Goal: Information Seeking & Learning: Learn about a topic

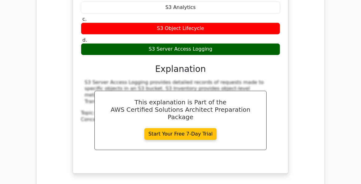
scroll to position [989, 0]
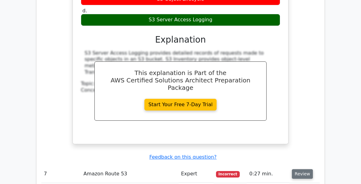
click at [300, 169] on button "Review" at bounding box center [302, 174] width 21 height 10
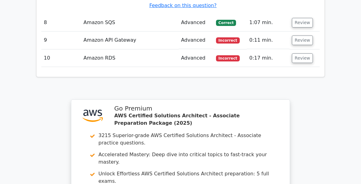
scroll to position [1545, 0]
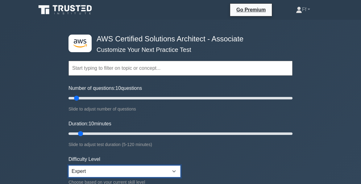
click at [174, 170] on select "Beginner Intermediate Expert" at bounding box center [125, 172] width 112 height 12
click at [217, 161] on form "Topics Amazon EC2 Amazon S3 Amazon VPC AWS Identity and Access Management (IAM)…" at bounding box center [181, 137] width 224 height 191
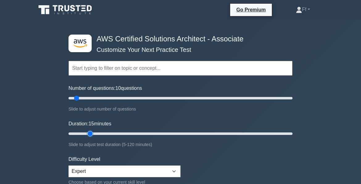
drag, startPoint x: 80, startPoint y: 133, endPoint x: 91, endPoint y: 133, distance: 11.1
type input "15"
click at [91, 133] on input "Duration: 15 minutes" at bounding box center [181, 133] width 224 height 7
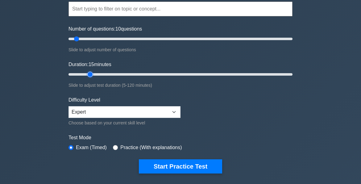
scroll to position [62, 0]
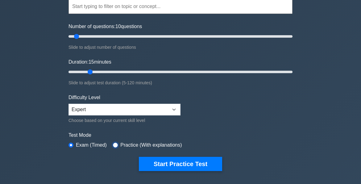
click at [114, 144] on input "radio" at bounding box center [115, 145] width 5 height 5
radio input "true"
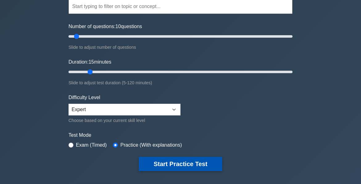
click at [171, 162] on button "Start Practice Test" at bounding box center [180, 164] width 83 height 14
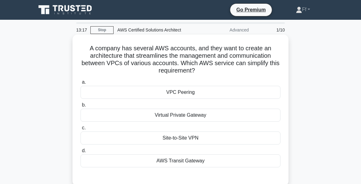
click at [168, 91] on div "VPC Peering" at bounding box center [181, 92] width 200 height 13
click at [81, 84] on input "a. VPC Peering" at bounding box center [81, 82] width 0 height 4
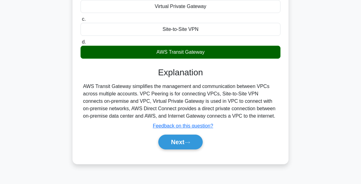
scroll to position [124, 0]
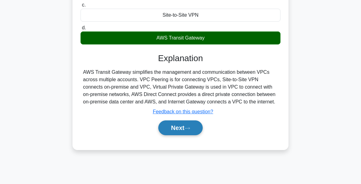
drag, startPoint x: 175, startPoint y: 127, endPoint x: 173, endPoint y: 124, distance: 3.3
click at [175, 125] on button "Next" at bounding box center [180, 127] width 44 height 15
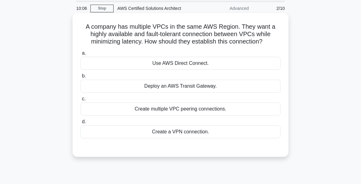
scroll to position [31, 0]
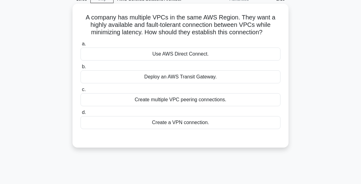
click at [150, 98] on div "Create multiple VPC peering connections." at bounding box center [181, 99] width 200 height 13
click at [81, 92] on input "c. Create multiple VPC peering connections." at bounding box center [81, 90] width 0 height 4
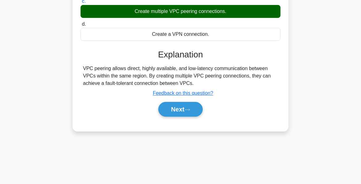
scroll to position [124, 0]
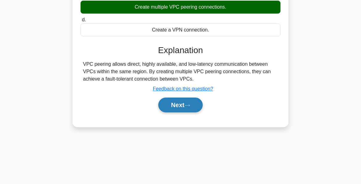
click at [177, 103] on button "Next" at bounding box center [180, 105] width 44 height 15
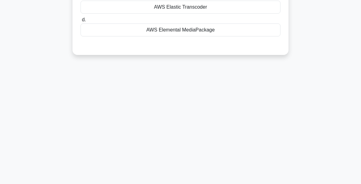
scroll to position [0, 0]
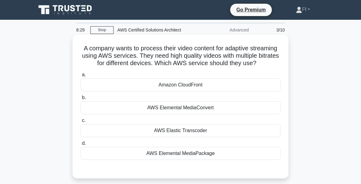
click at [184, 82] on div "Amazon CloudFront" at bounding box center [181, 84] width 200 height 13
click at [81, 77] on input "a. Amazon CloudFront" at bounding box center [81, 75] width 0 height 4
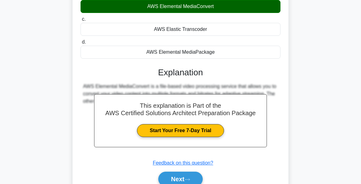
scroll to position [150, 0]
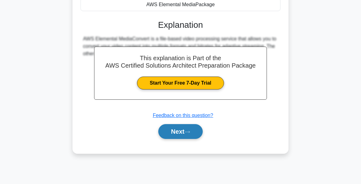
click at [185, 134] on button "Next" at bounding box center [180, 131] width 44 height 15
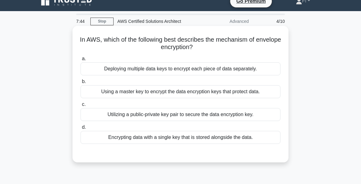
scroll to position [0, 0]
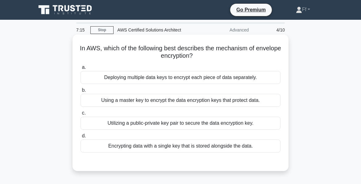
click at [147, 125] on div "Utilizing a public-private key pair to secure the data encryption key." at bounding box center [181, 123] width 200 height 13
click at [81, 115] on input "c. Utilizing a public-private key pair to secure the data encryption key." at bounding box center [81, 113] width 0 height 4
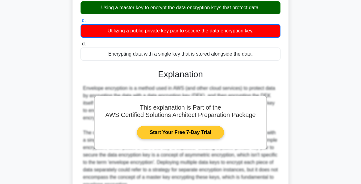
scroll to position [152, 0]
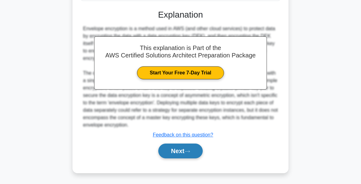
click at [179, 150] on button "Next" at bounding box center [180, 151] width 44 height 15
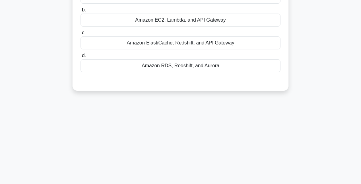
scroll to position [26, 0]
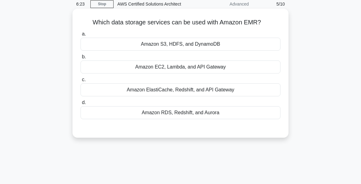
click at [194, 41] on div "Amazon S3, HDFS, and DynamoDB" at bounding box center [181, 44] width 200 height 13
click at [81, 36] on input "a. Amazon S3, HDFS, and DynamoDB" at bounding box center [81, 34] width 0 height 4
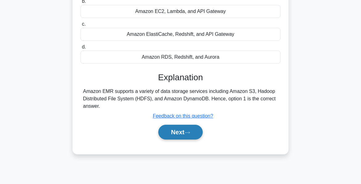
scroll to position [119, 0]
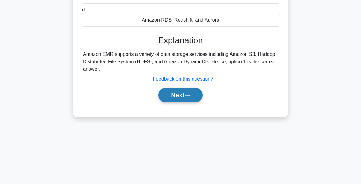
click at [176, 92] on button "Next" at bounding box center [180, 95] width 44 height 15
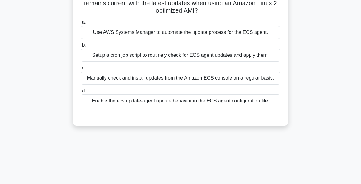
scroll to position [0, 0]
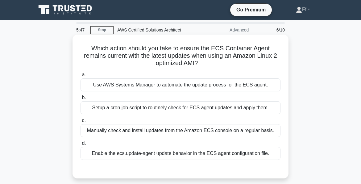
click at [151, 90] on div "Use AWS Systems Manager to automate the update process for the ECS agent." at bounding box center [181, 84] width 200 height 13
click at [81, 77] on input "a. Use AWS Systems Manager to automate the update process for the ECS agent." at bounding box center [81, 75] width 0 height 4
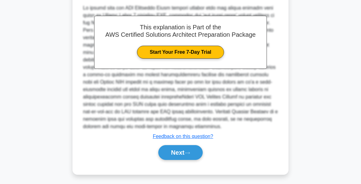
scroll to position [182, 0]
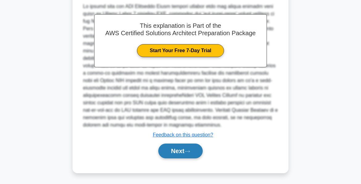
drag, startPoint x: 186, startPoint y: 149, endPoint x: 186, endPoint y: 145, distance: 3.7
click at [186, 148] on button "Next" at bounding box center [180, 151] width 44 height 15
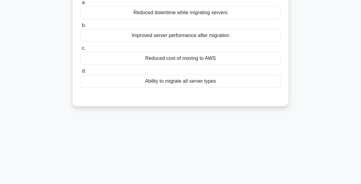
scroll to position [0, 0]
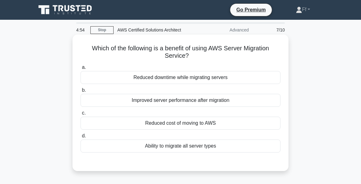
click at [174, 76] on div "Reduced downtime while migrating servers" at bounding box center [181, 77] width 200 height 13
click at [81, 70] on input "a. Reduced downtime while migrating servers" at bounding box center [81, 67] width 0 height 4
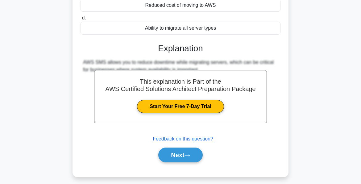
scroll to position [124, 0]
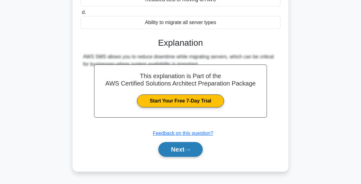
click at [175, 150] on button "Next" at bounding box center [180, 149] width 44 height 15
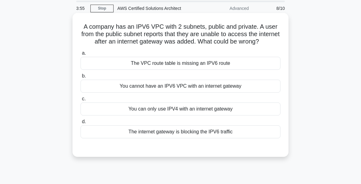
scroll to position [31, 0]
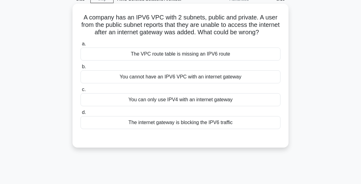
click at [186, 129] on div "The internet gateway is blocking the IPV6 traffic" at bounding box center [181, 122] width 200 height 13
drag, startPoint x: 186, startPoint y: 134, endPoint x: 225, endPoint y: 133, distance: 38.7
click at [225, 129] on div "The internet gateway is blocking the IPV6 traffic" at bounding box center [181, 122] width 200 height 13
click at [136, 129] on div "The internet gateway is blocking the IPV6 traffic" at bounding box center [181, 122] width 200 height 13
click at [81, 115] on input "d. The internet gateway is blocking the IPV6 traffic" at bounding box center [81, 113] width 0 height 4
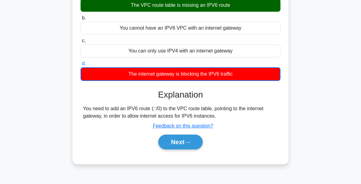
scroll to position [150, 0]
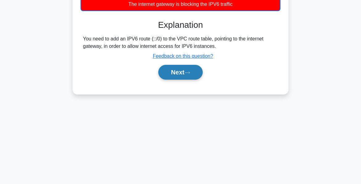
click at [169, 75] on button "Next" at bounding box center [180, 72] width 44 height 15
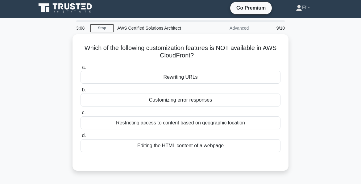
scroll to position [0, 0]
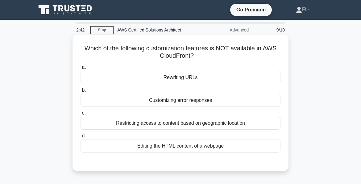
click at [176, 101] on div "Customizing error responses" at bounding box center [181, 100] width 200 height 13
click at [81, 92] on input "b. Customizing error responses" at bounding box center [81, 90] width 0 height 4
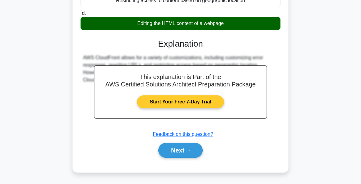
scroll to position [124, 0]
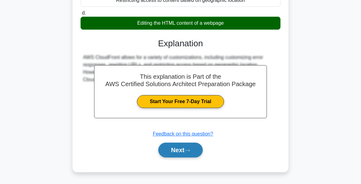
click at [190, 150] on icon at bounding box center [187, 151] width 5 height 2
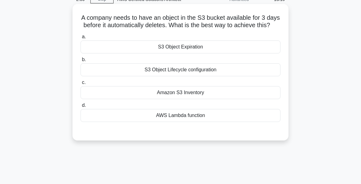
scroll to position [0, 0]
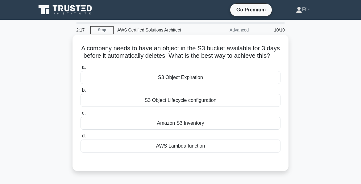
click at [171, 106] on div "S3 Object Lifecycle configuration" at bounding box center [181, 100] width 200 height 13
click at [81, 92] on input "b. S3 Object Lifecycle configuration" at bounding box center [81, 90] width 0 height 4
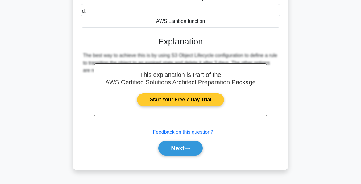
scroll to position [150, 0]
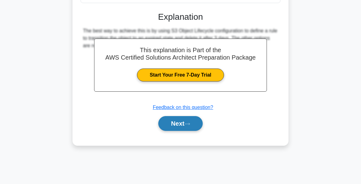
click at [180, 129] on button "Next" at bounding box center [180, 123] width 44 height 15
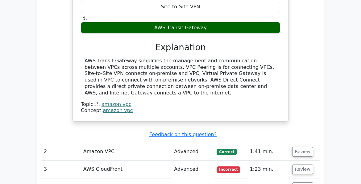
scroll to position [649, 0]
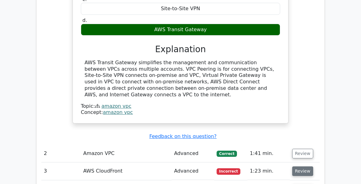
click at [303, 167] on button "Review" at bounding box center [303, 172] width 21 height 10
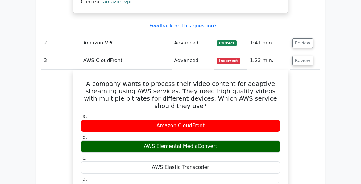
scroll to position [834, 0]
